Goal: Information Seeking & Learning: Learn about a topic

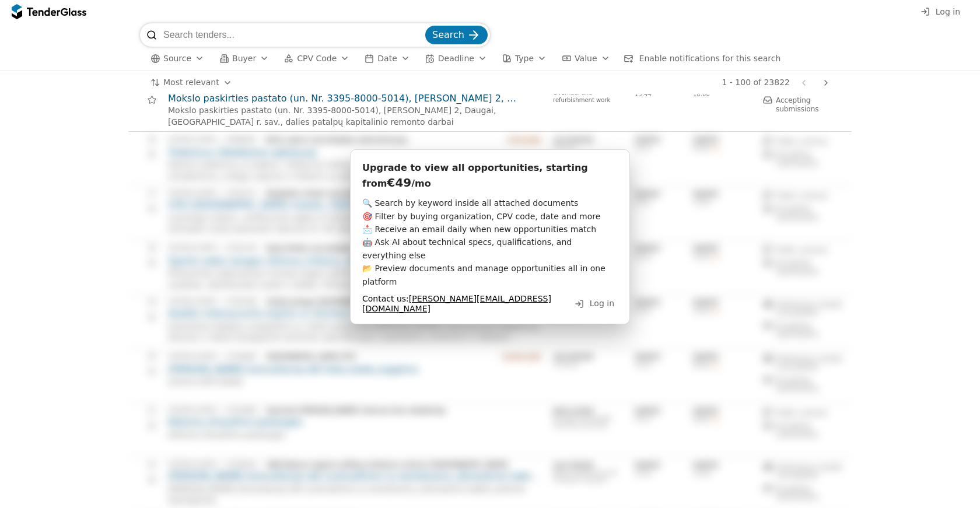
scroll to position [789, 0]
click at [597, 298] on span "Log in" at bounding box center [602, 302] width 25 height 9
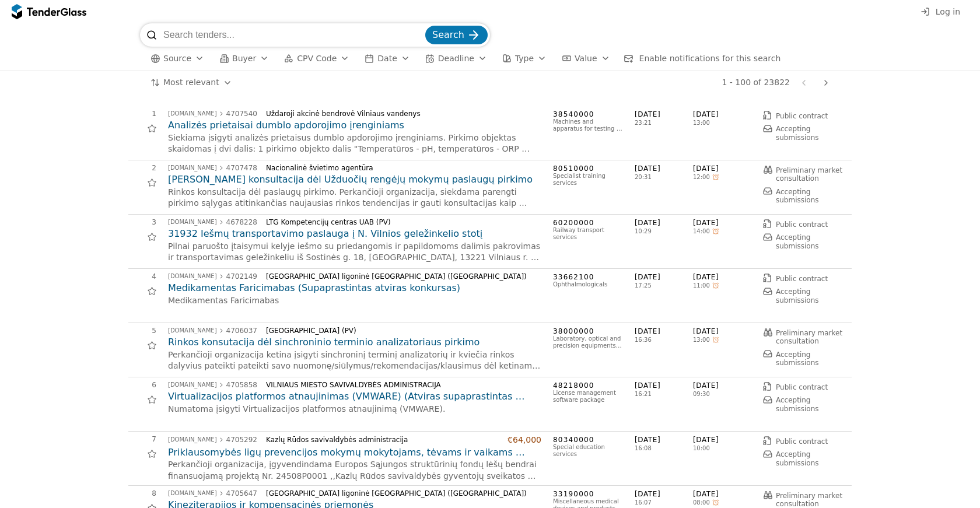
scroll to position [0, 0]
click at [193, 57] on div "button" at bounding box center [199, 58] width 33 height 30
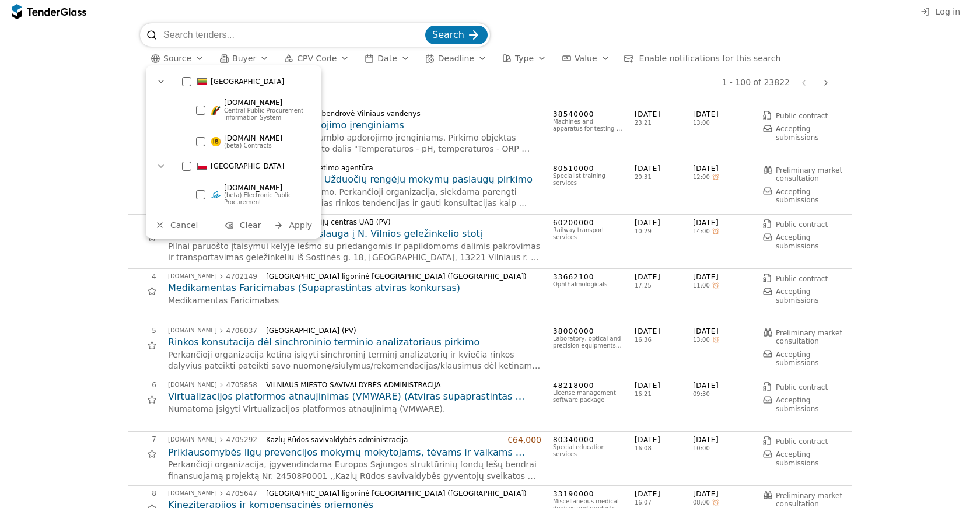
click at [188, 79] on div at bounding box center [186, 81] width 9 height 9
click at [187, 169] on div at bounding box center [186, 166] width 9 height 9
click at [299, 223] on span "Apply" at bounding box center [300, 225] width 23 height 9
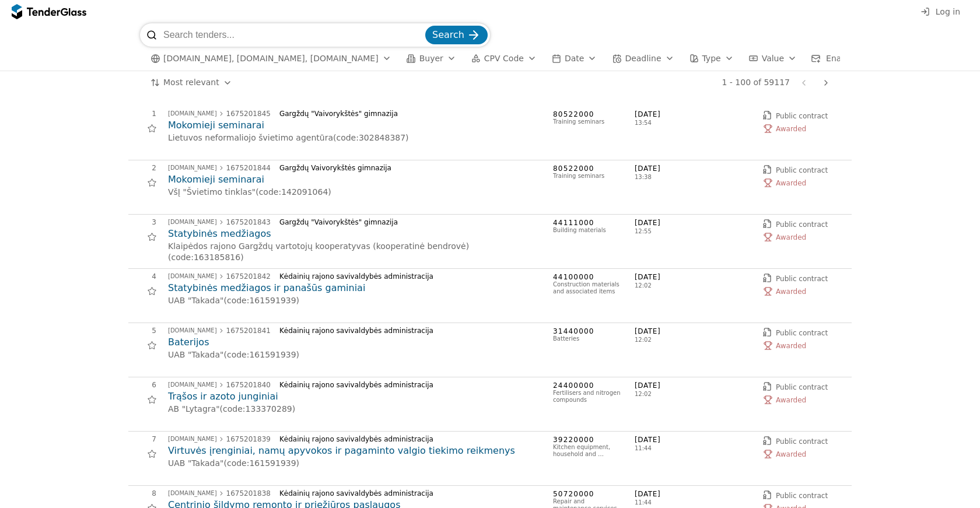
click at [313, 289] on h2 "Statybinės medžiagos ir panašūs gaminiai" at bounding box center [354, 288] width 373 height 13
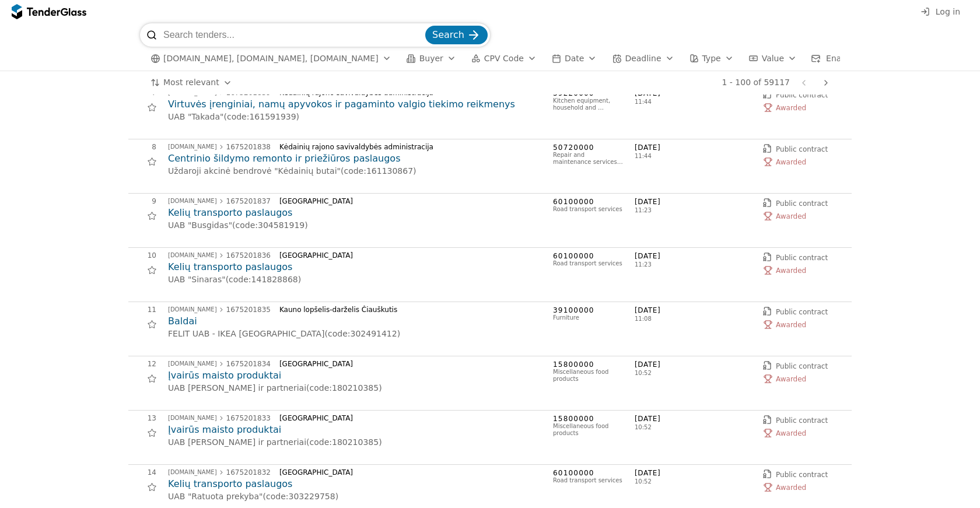
scroll to position [347, 0]
click at [175, 326] on h2 "Baldai" at bounding box center [354, 321] width 373 height 13
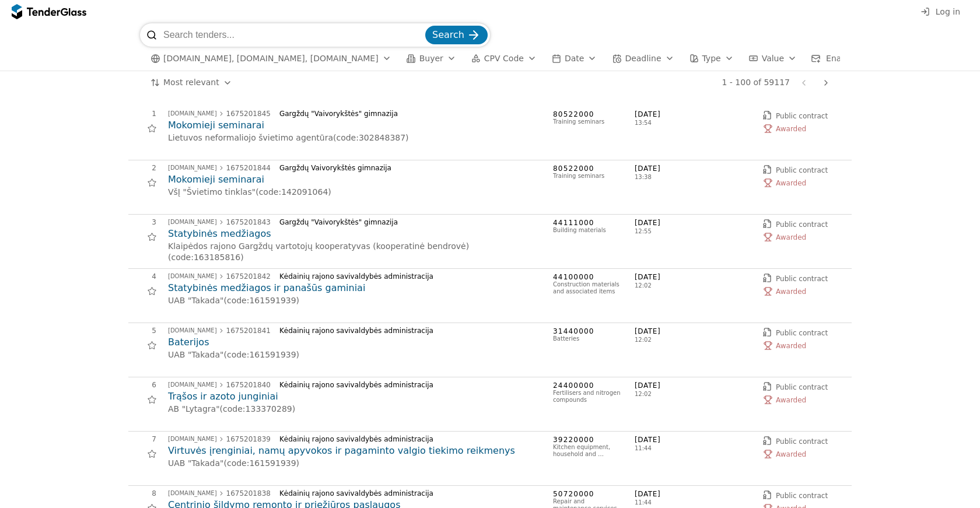
click at [436, 56] on span "Buyer" at bounding box center [432, 58] width 24 height 9
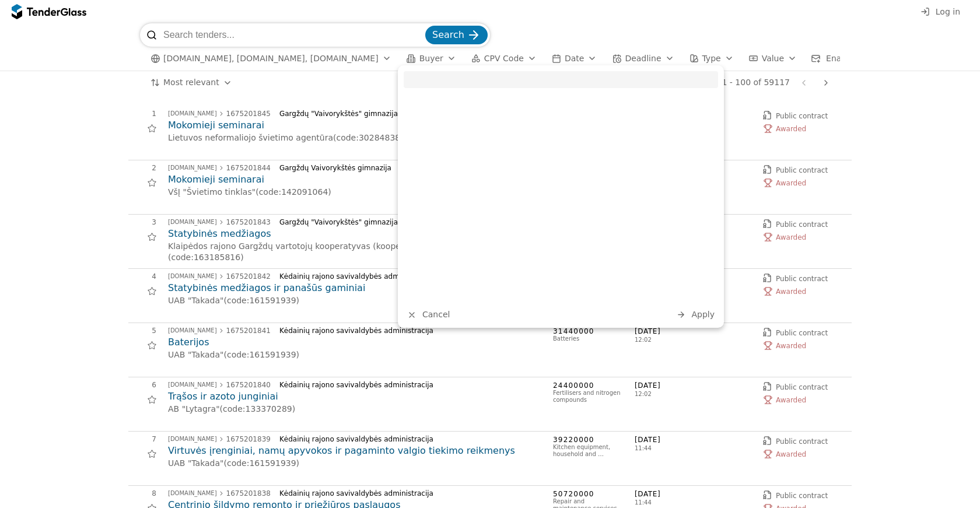
click at [443, 57] on div "button" at bounding box center [451, 58] width 33 height 30
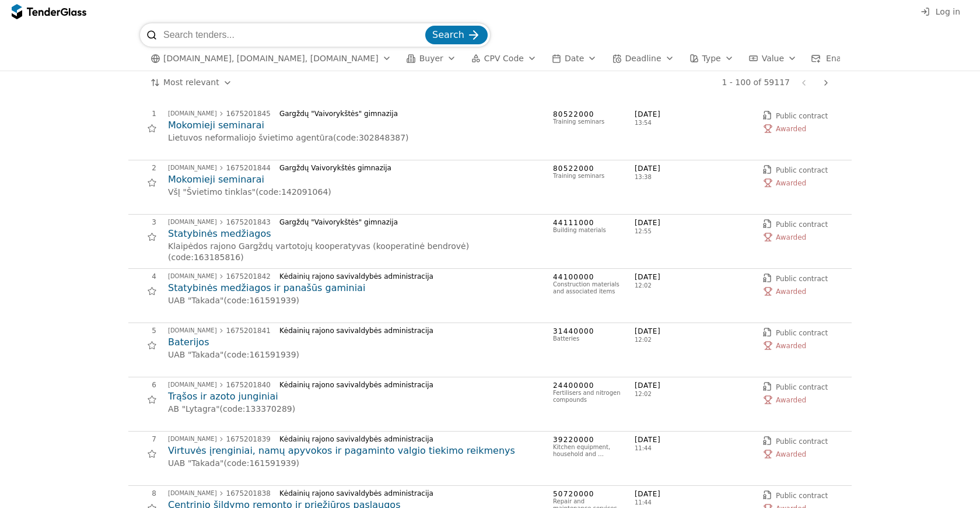
scroll to position [0, 11]
click at [418, 61] on span "Buyer" at bounding box center [421, 58] width 24 height 9
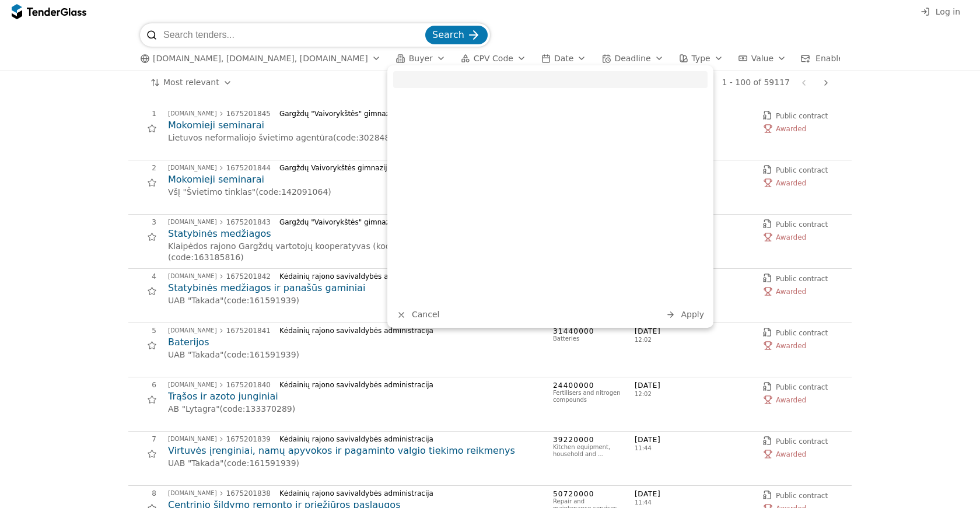
click at [421, 309] on button "Cancel" at bounding box center [418, 315] width 50 height 15
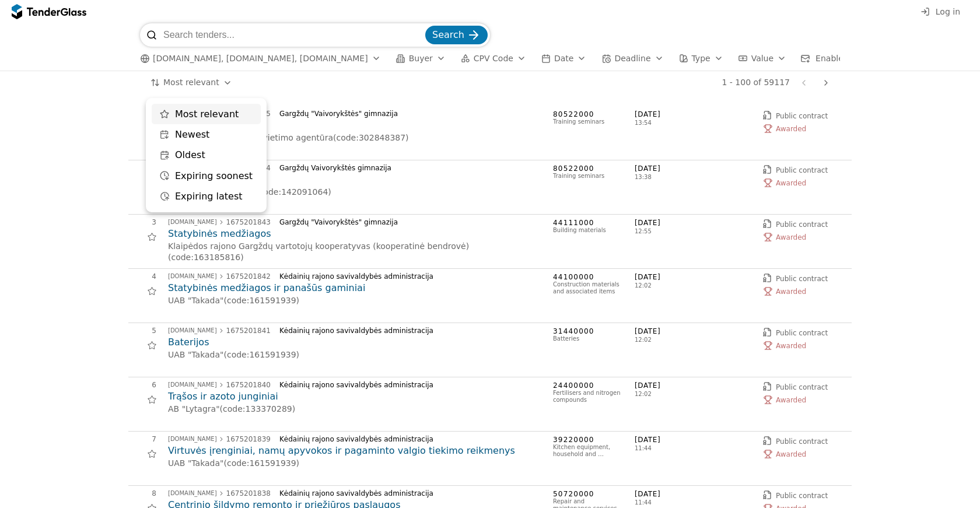
click at [159, 88] on html "Log in Search [DOMAIN_NAME], [DOMAIN_NAME], [DOMAIN_NAME] Buyer CPV Code Date D…" at bounding box center [490, 254] width 980 height 508
